Goal: Task Accomplishment & Management: Complete application form

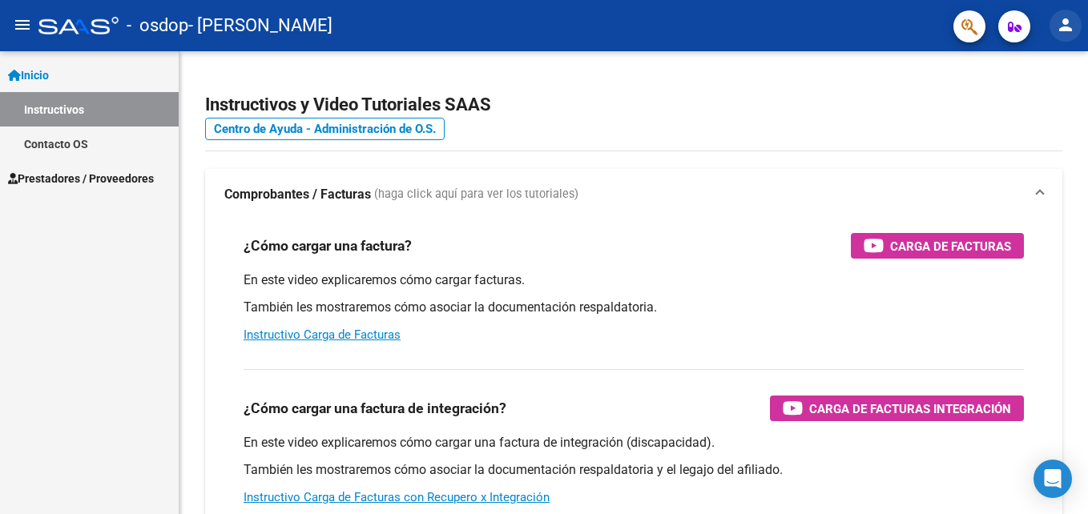
click at [1061, 28] on mat-icon "person" at bounding box center [1065, 24] width 19 height 19
click at [833, 114] on div at bounding box center [544, 257] width 1088 height 514
click at [79, 180] on span "Prestadores / Proveedores" at bounding box center [81, 179] width 146 height 18
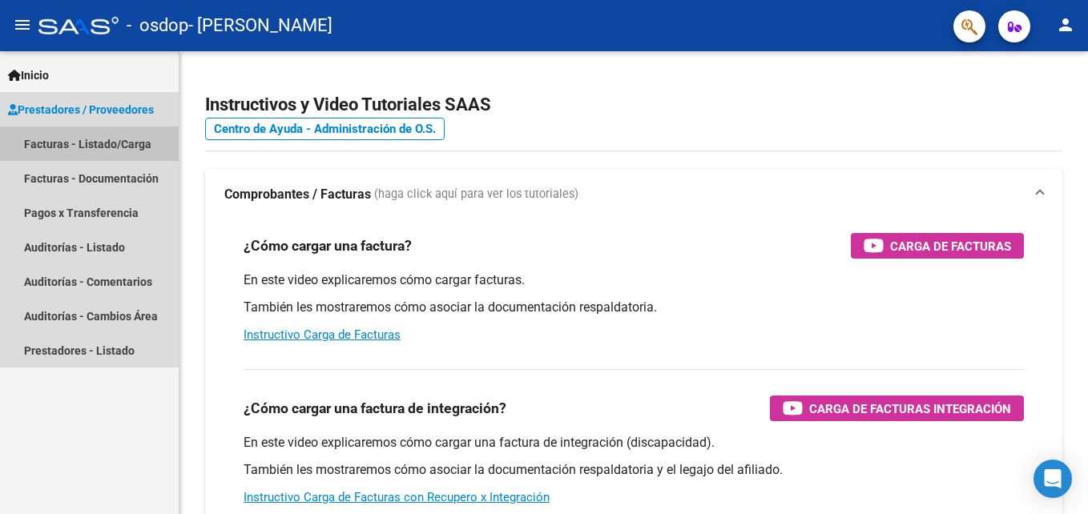
click at [78, 139] on link "Facturas - Listado/Carga" at bounding box center [89, 144] width 179 height 34
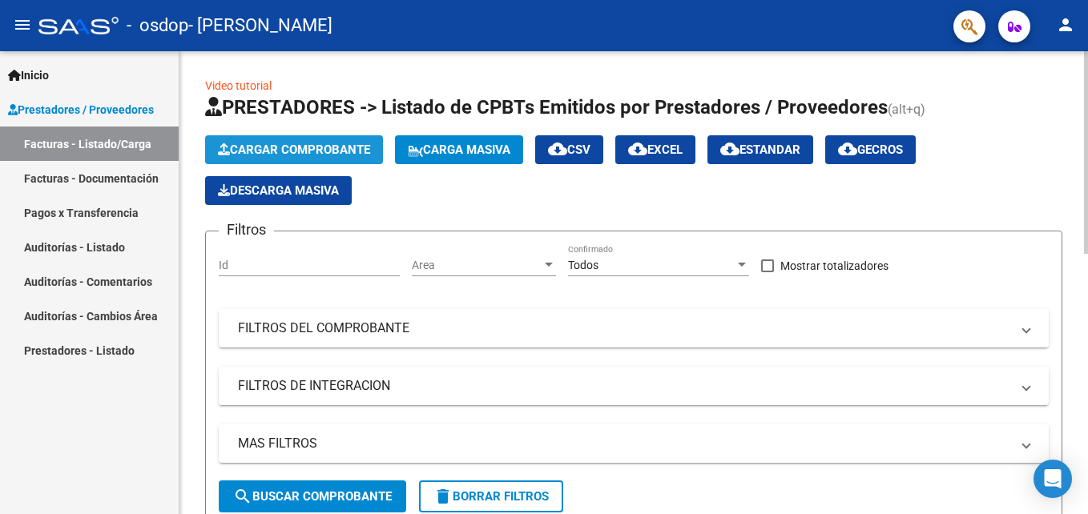
click at [272, 147] on span "Cargar Comprobante" at bounding box center [294, 150] width 152 height 14
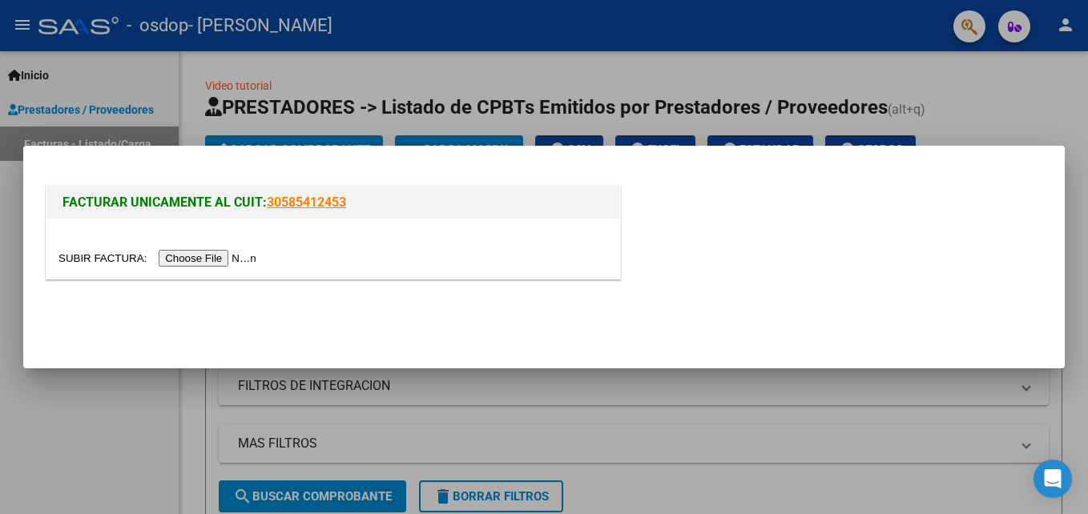
click at [216, 263] on input "file" at bounding box center [159, 258] width 203 height 17
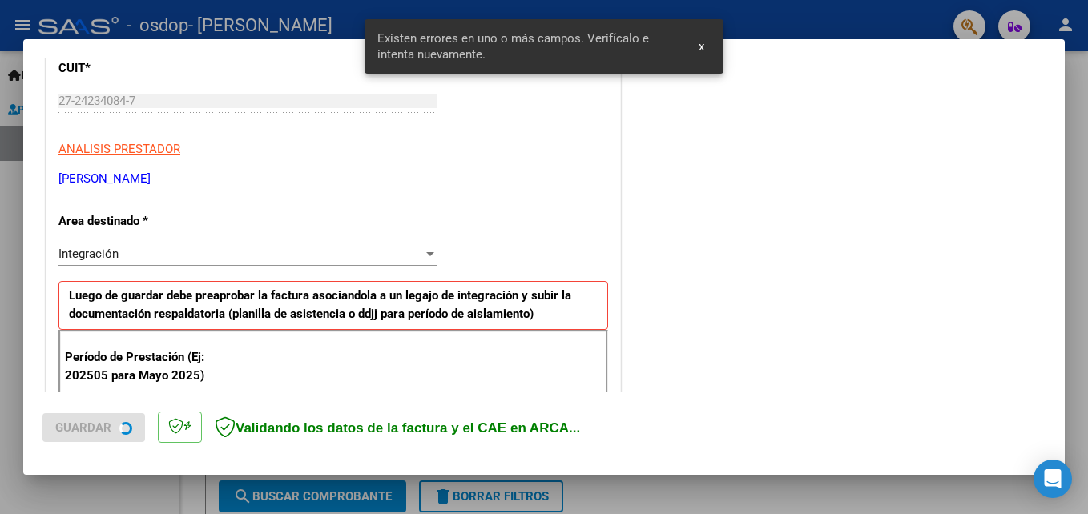
scroll to position [391, 0]
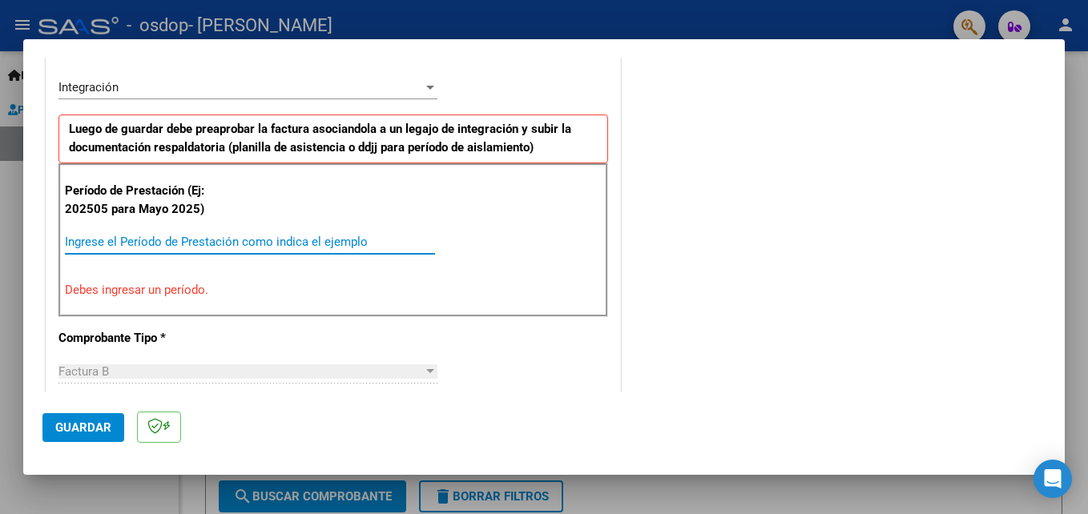
click at [127, 242] on input "Ingrese el Período de Prestación como indica el ejemplo" at bounding box center [250, 242] width 370 height 14
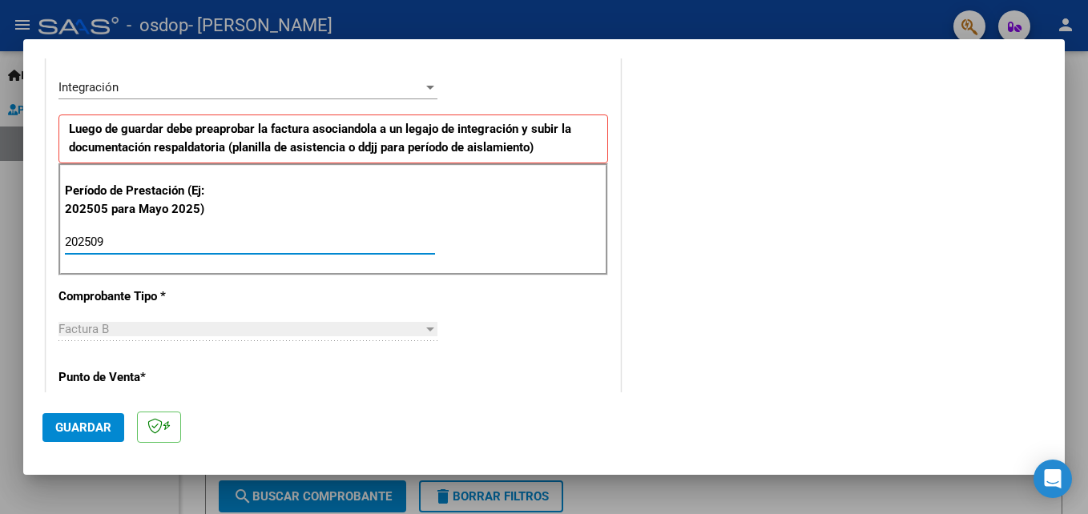
type input "202509"
click at [427, 324] on div at bounding box center [430, 329] width 14 height 13
click at [244, 324] on div "Factura B" at bounding box center [240, 329] width 365 height 14
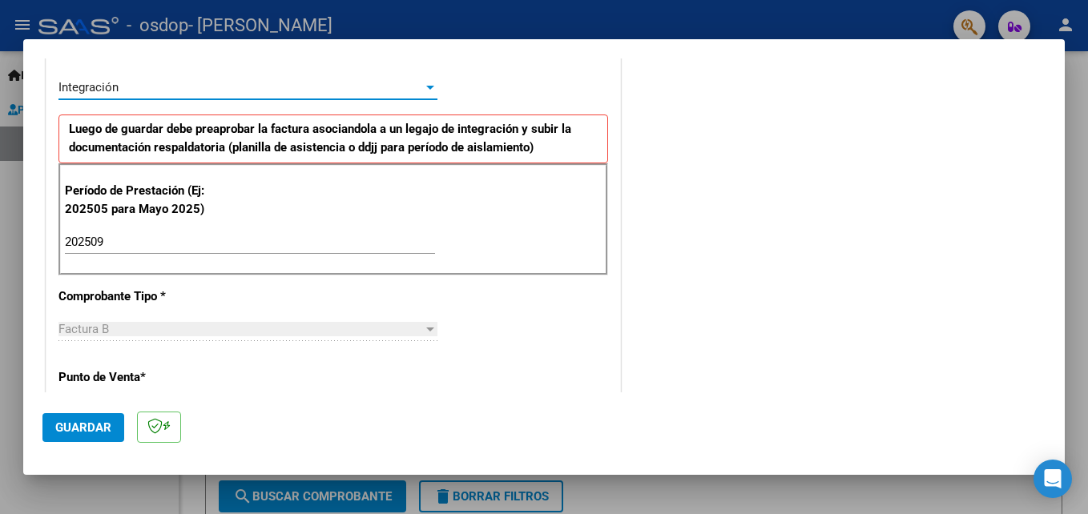
click at [425, 91] on div at bounding box center [430, 87] width 14 height 13
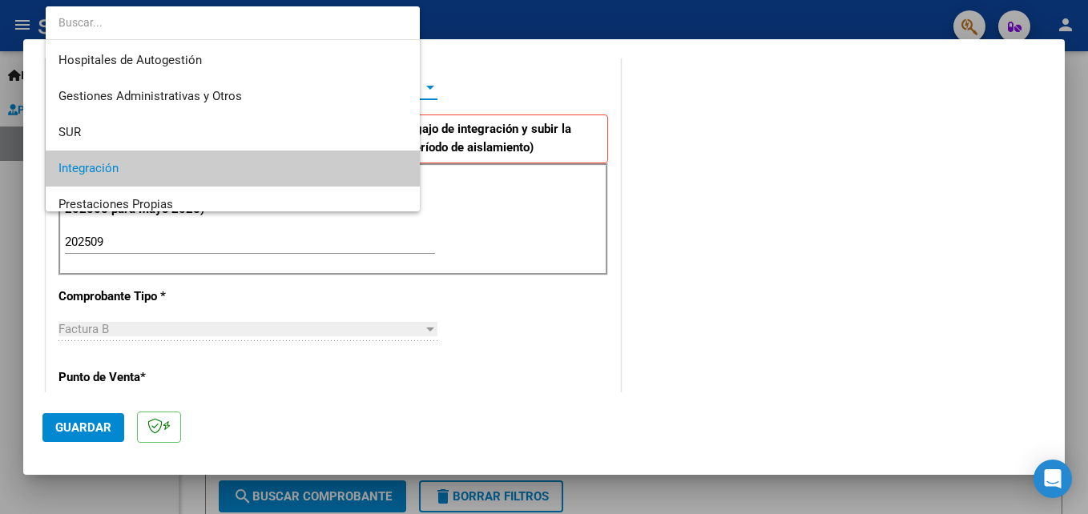
scroll to position [82, 0]
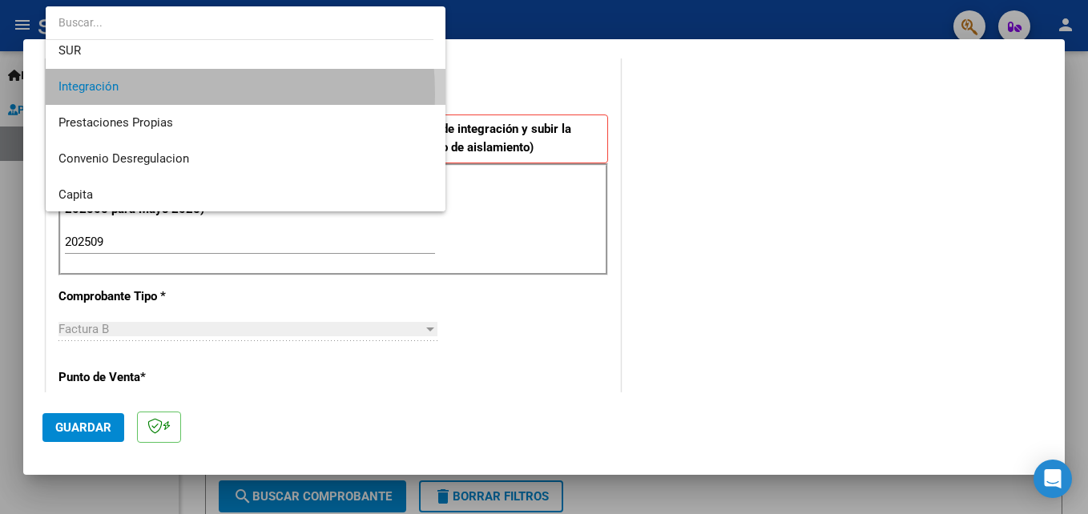
click at [113, 95] on span "Integración" at bounding box center [245, 87] width 374 height 36
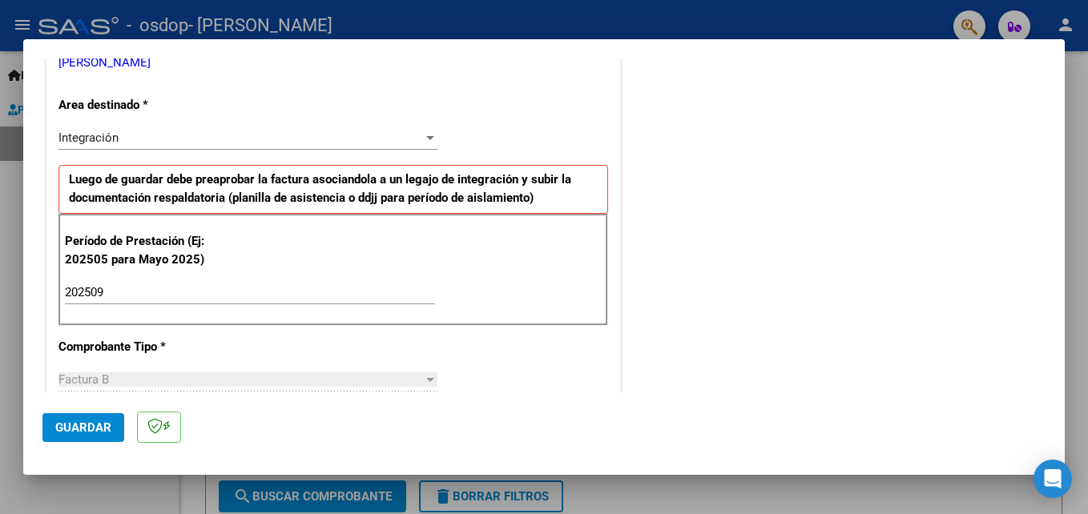
scroll to position [295, 0]
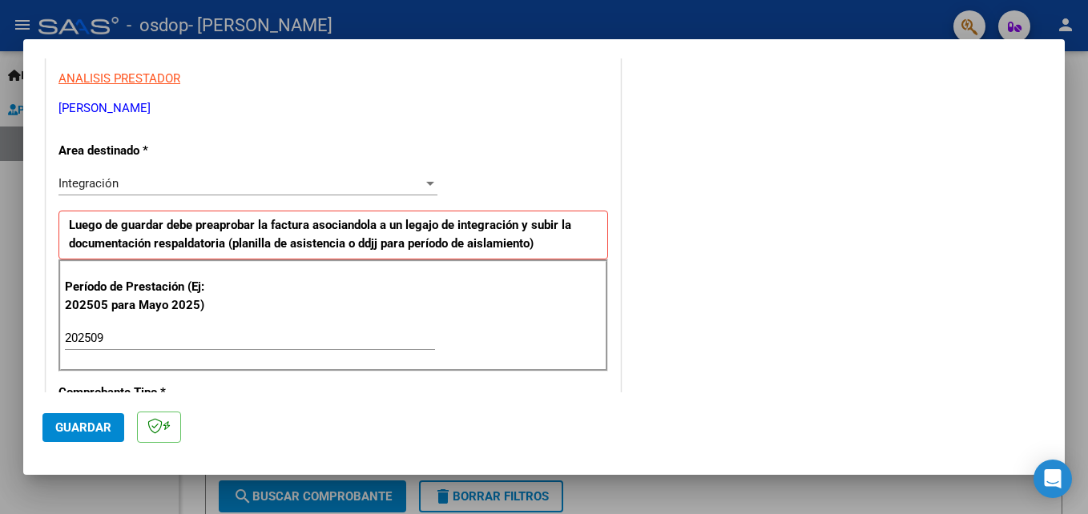
click at [1082, 88] on div at bounding box center [544, 257] width 1088 height 514
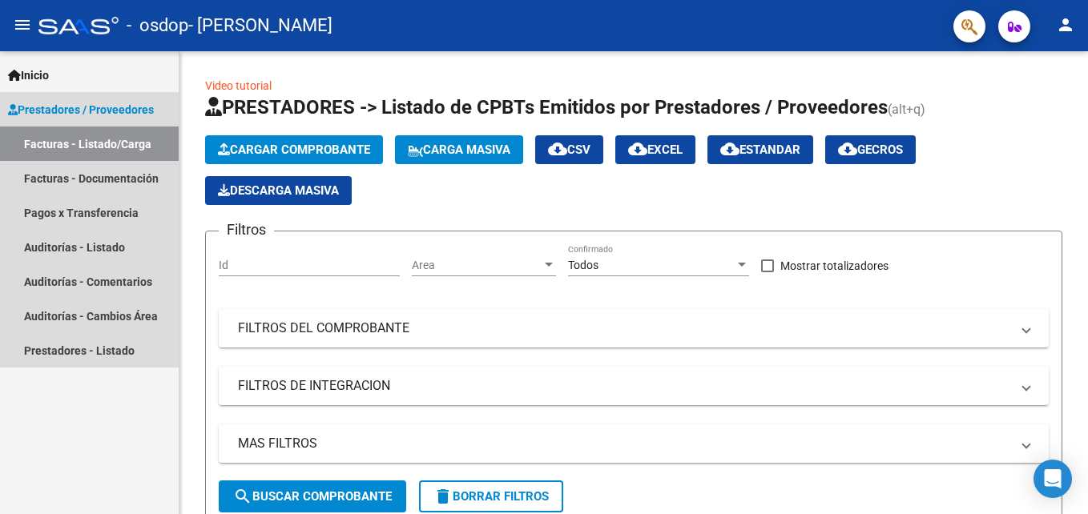
click at [84, 104] on span "Prestadores / Proveedores" at bounding box center [81, 110] width 146 height 18
